Goal: Information Seeking & Learning: Learn about a topic

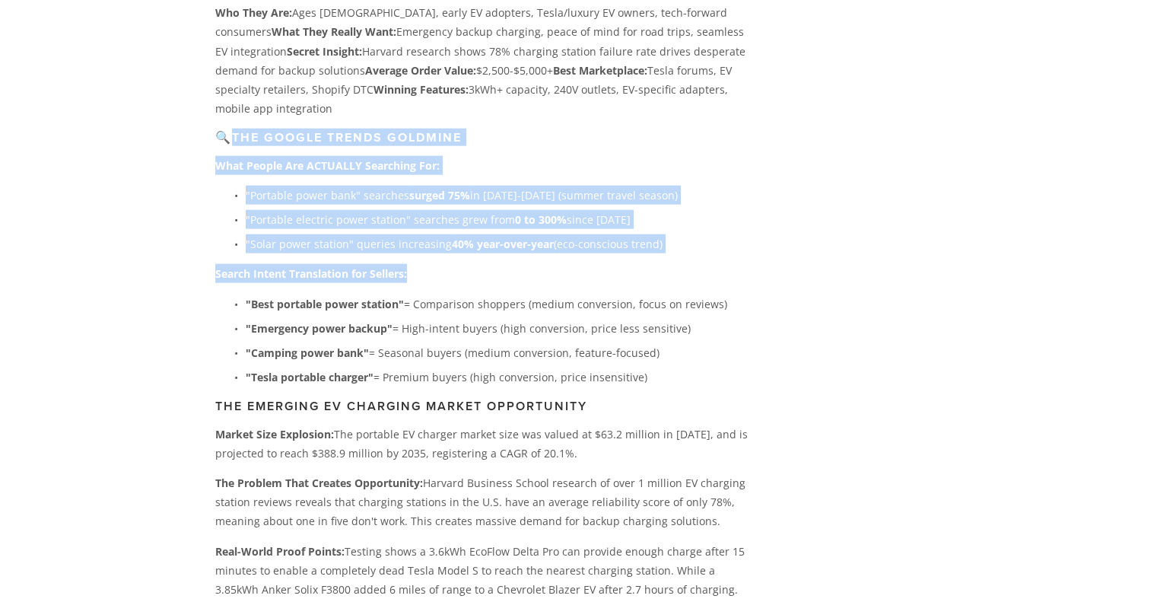
drag, startPoint x: 235, startPoint y: 261, endPoint x: 597, endPoint y: 401, distance: 388.2
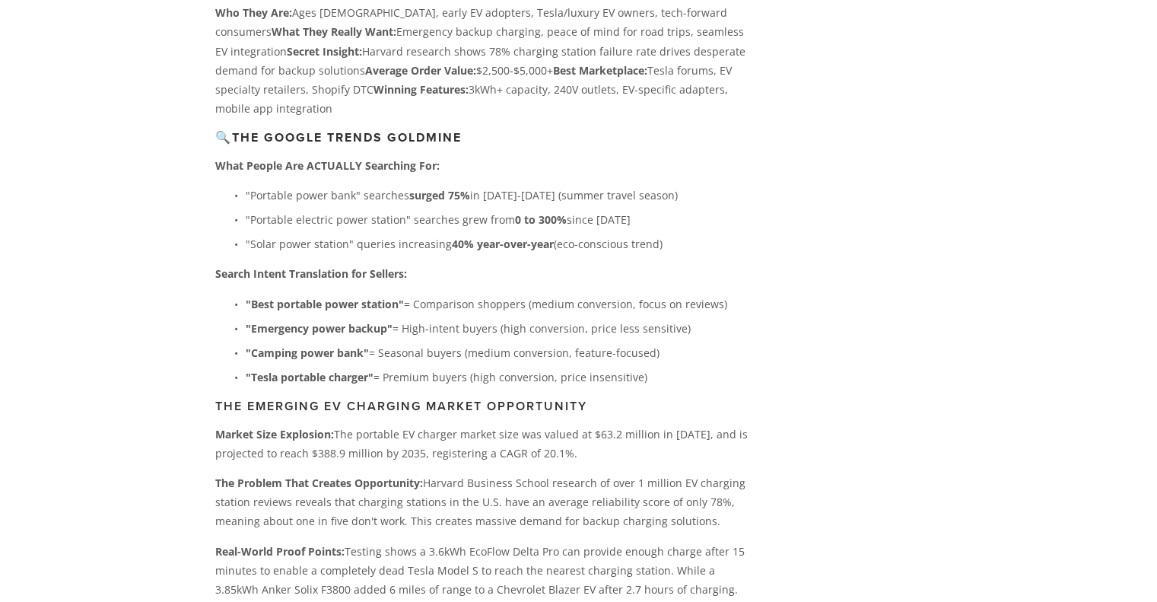
drag, startPoint x: 1036, startPoint y: 267, endPoint x: 1018, endPoint y: 274, distance: 19.5
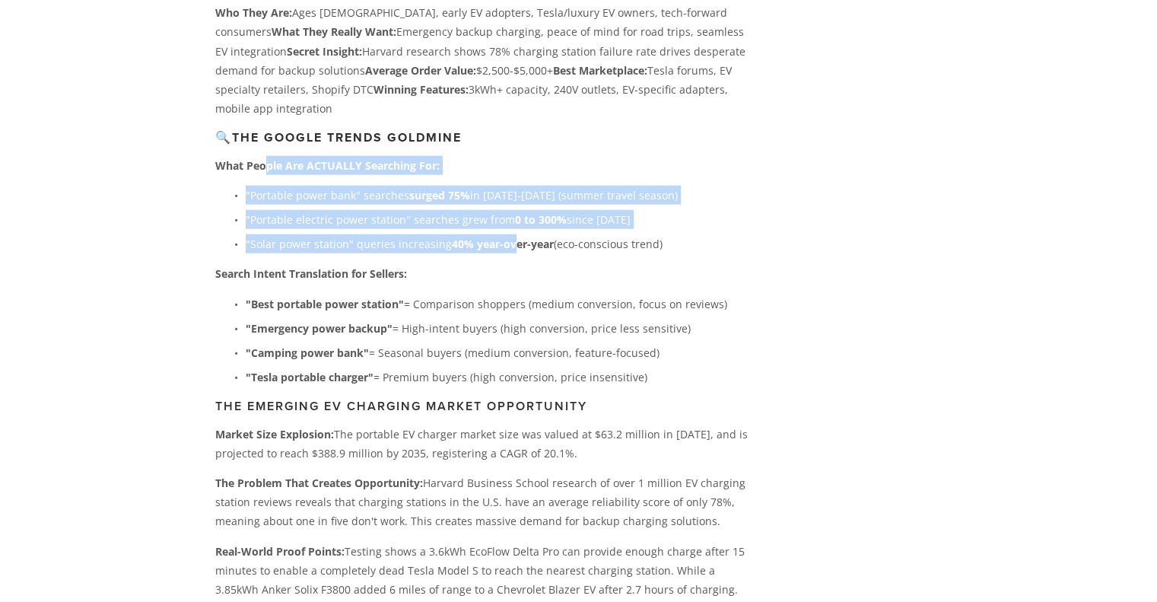
drag, startPoint x: 268, startPoint y: 291, endPoint x: 540, endPoint y: 373, distance: 284.2
click at [564, 253] on p ""Solar power station" queries increasing 40% year-over-year (eco-conscious tren…" at bounding box center [497, 243] width 503 height 19
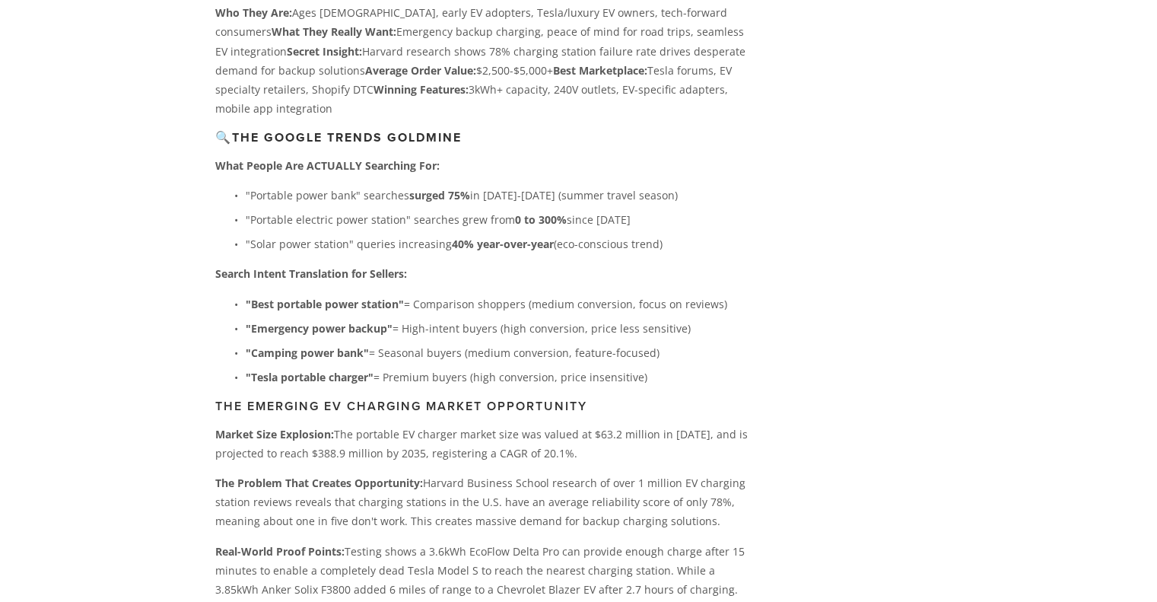
drag, startPoint x: 1089, startPoint y: 245, endPoint x: 1165, endPoint y: 246, distance: 76.1
click at [583, 145] on h3 "🔍 The Google Trends Goldmine" at bounding box center [481, 137] width 533 height 14
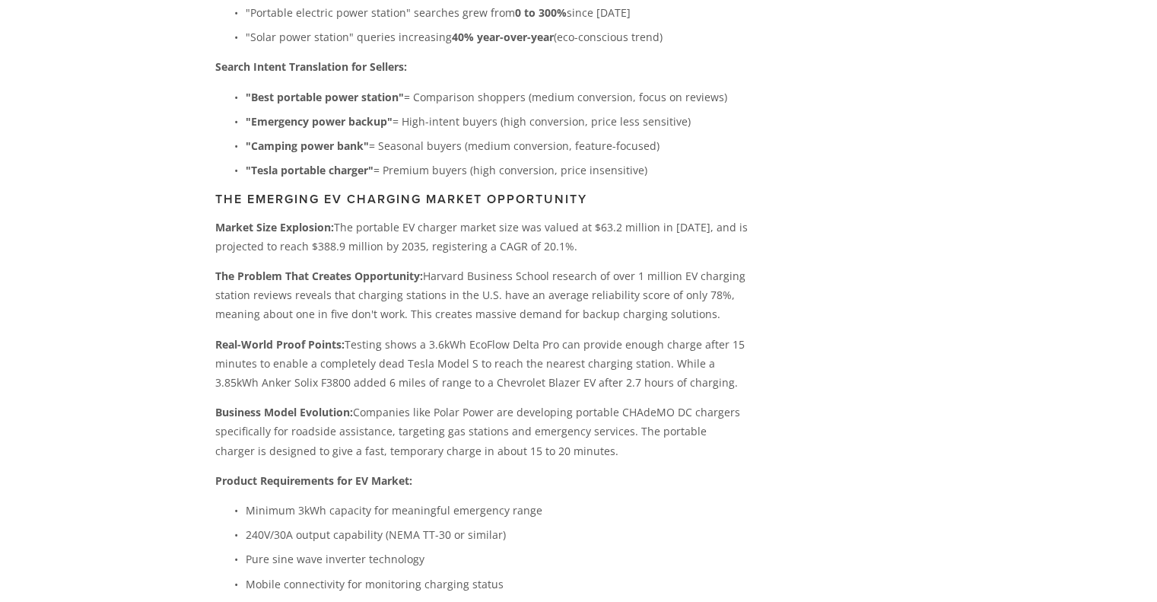
scroll to position [3955, 0]
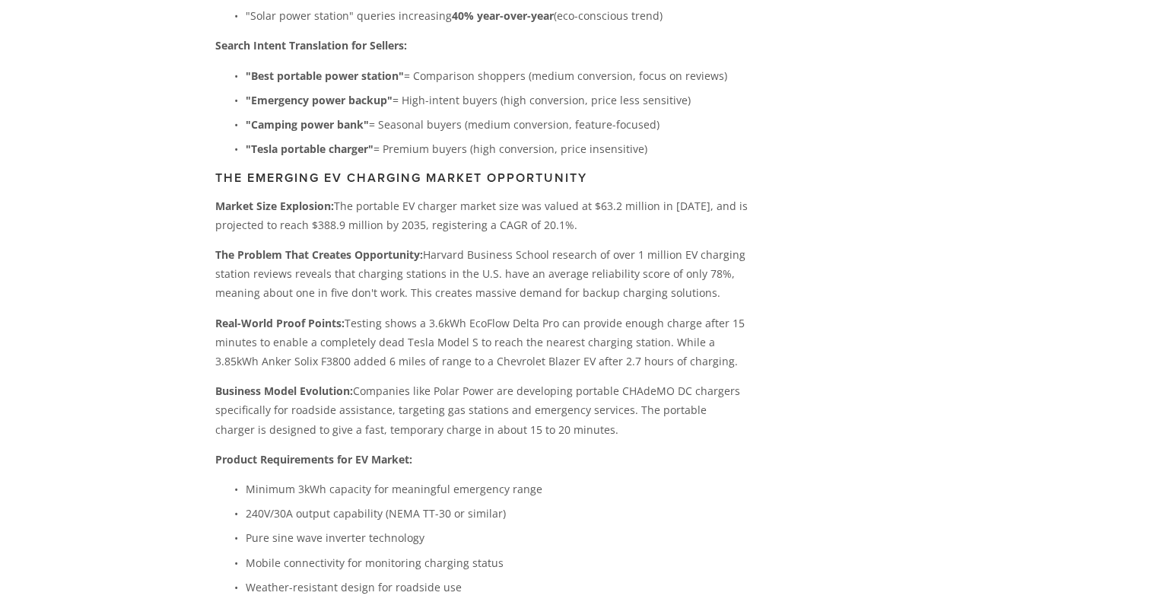
drag, startPoint x: 234, startPoint y: 399, endPoint x: 294, endPoint y: 409, distance: 60.3
click at [234, 303] on p "The Problem That Creates Opportunity: Harvard Business School research of over …" at bounding box center [481, 274] width 533 height 58
